Goal: Information Seeking & Learning: Understand process/instructions

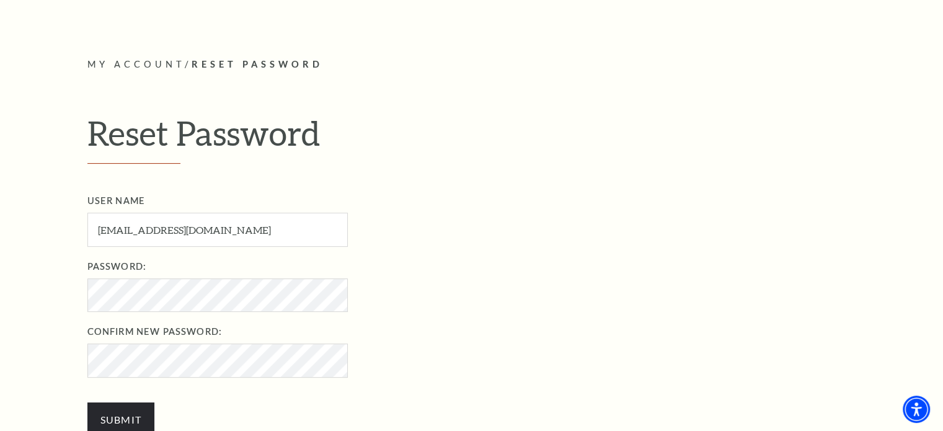
scroll to position [372, 0]
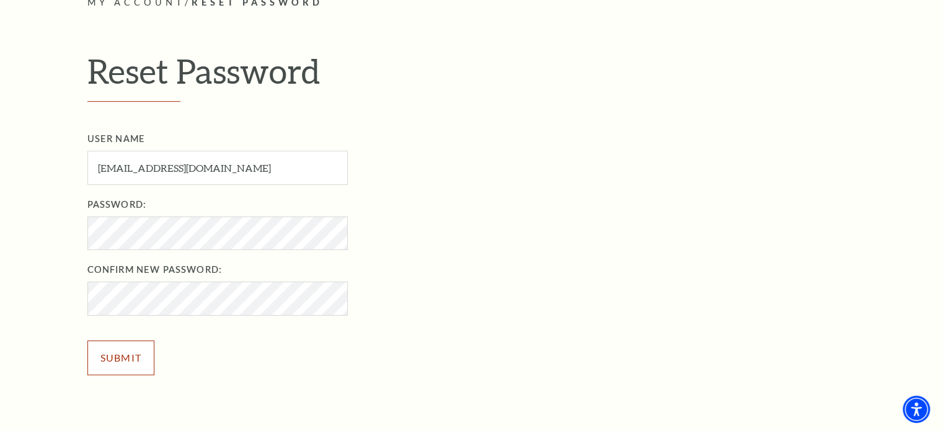
click at [109, 359] on input "Submit" at bounding box center [121, 357] width 68 height 35
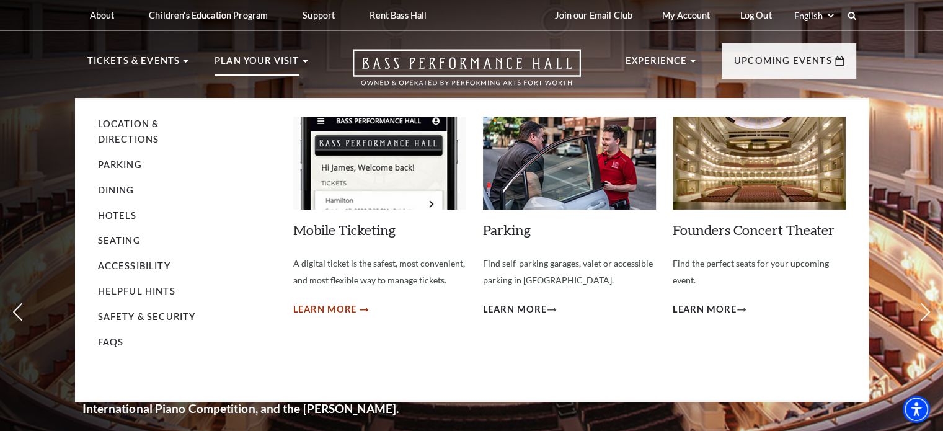
click at [323, 311] on span "Learn More" at bounding box center [325, 309] width 64 height 15
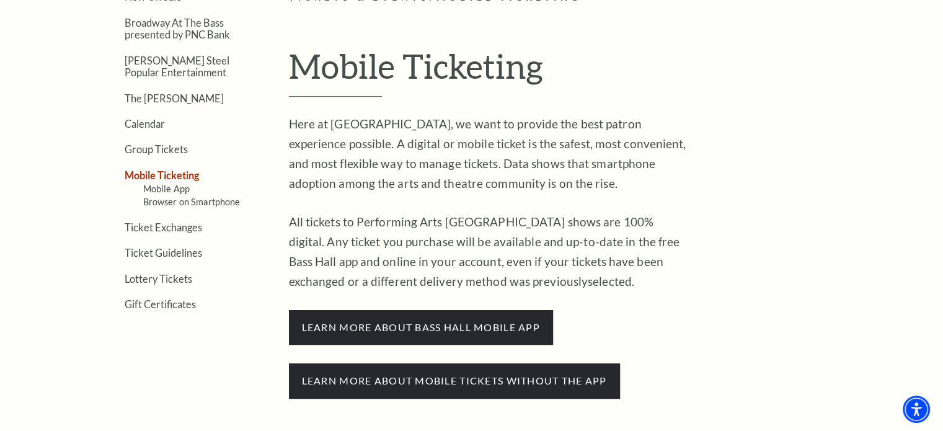
scroll to position [372, 0]
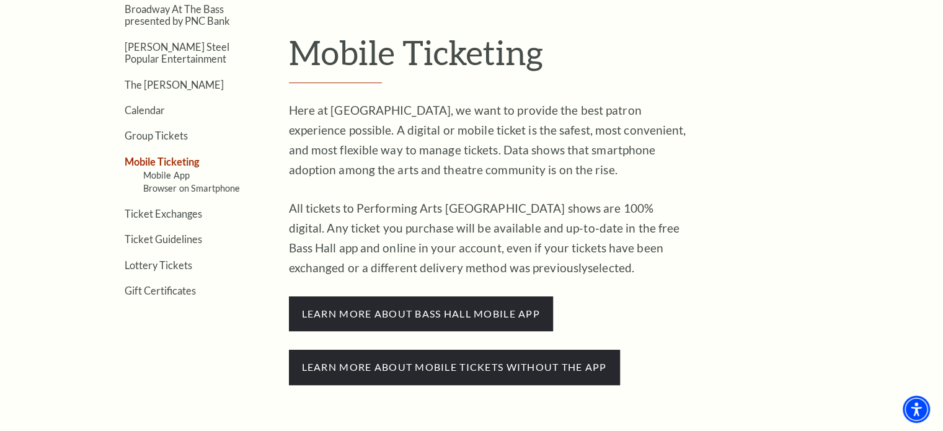
click at [179, 161] on link "Mobile Ticketing" at bounding box center [162, 162] width 75 height 12
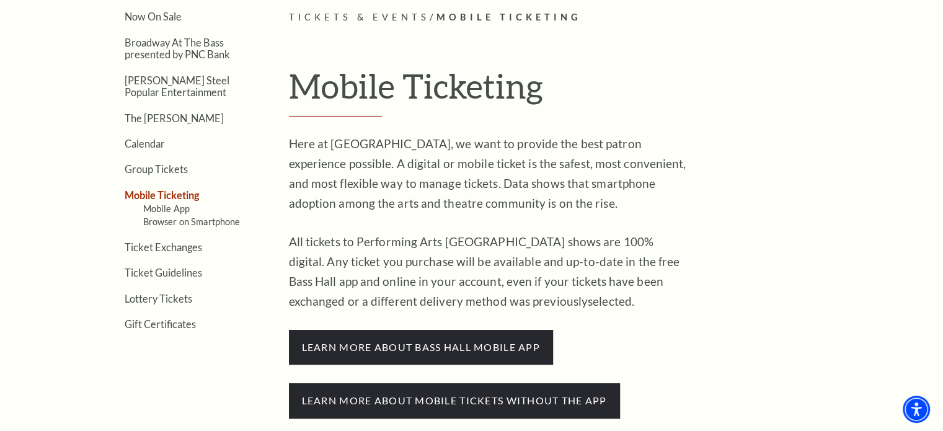
scroll to position [310, 0]
